Goal: Check status

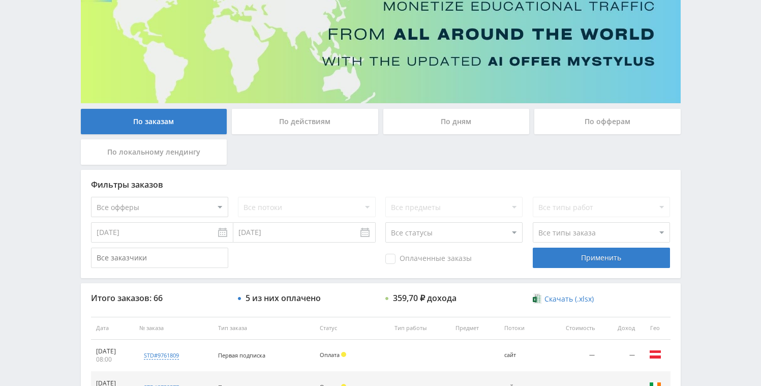
scroll to position [71, 0]
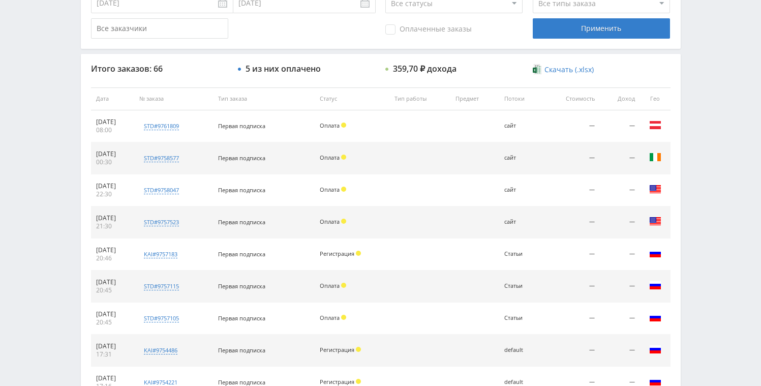
scroll to position [124, 0]
